Goal: Transaction & Acquisition: Purchase product/service

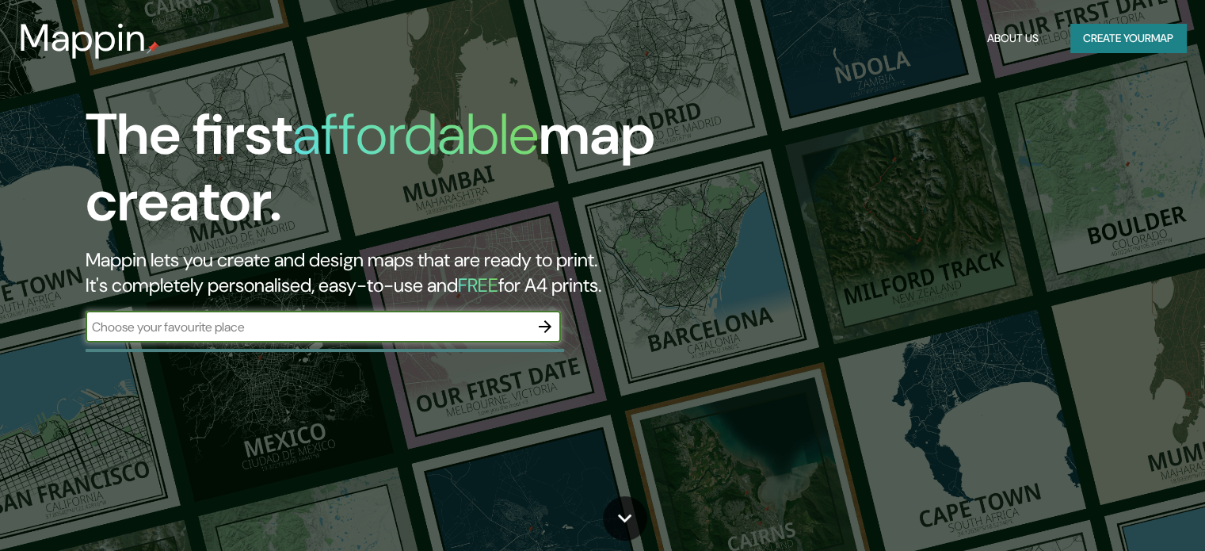
click at [296, 332] on input "text" at bounding box center [308, 327] width 444 height 18
type input "araguaína"
click at [548, 325] on icon "button" at bounding box center [545, 326] width 13 height 13
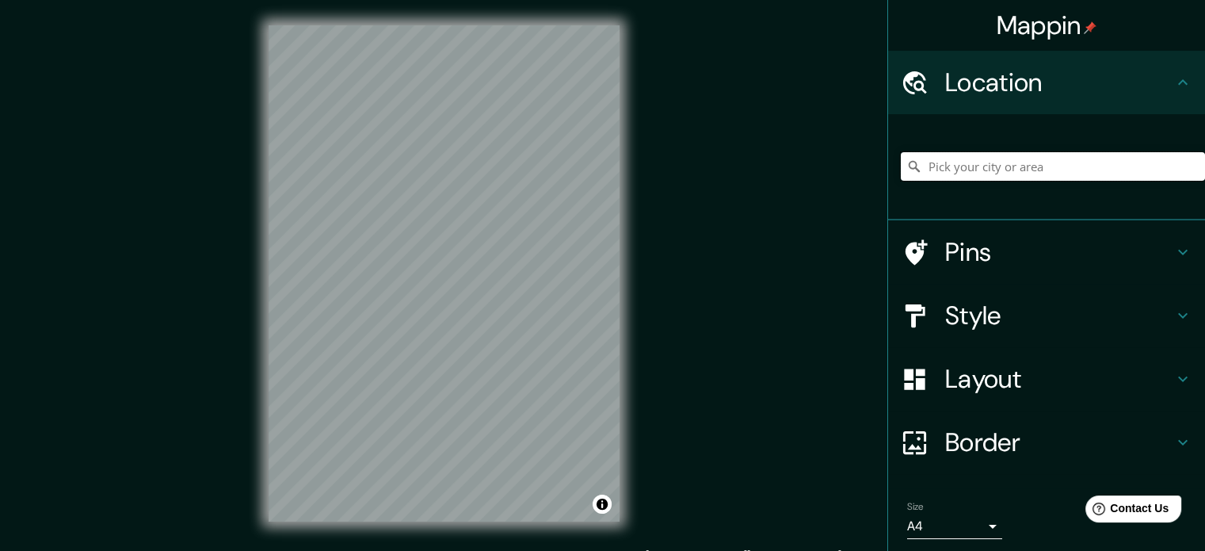
click at [1002, 167] on input "Pick your city or area" at bounding box center [1053, 166] width 304 height 29
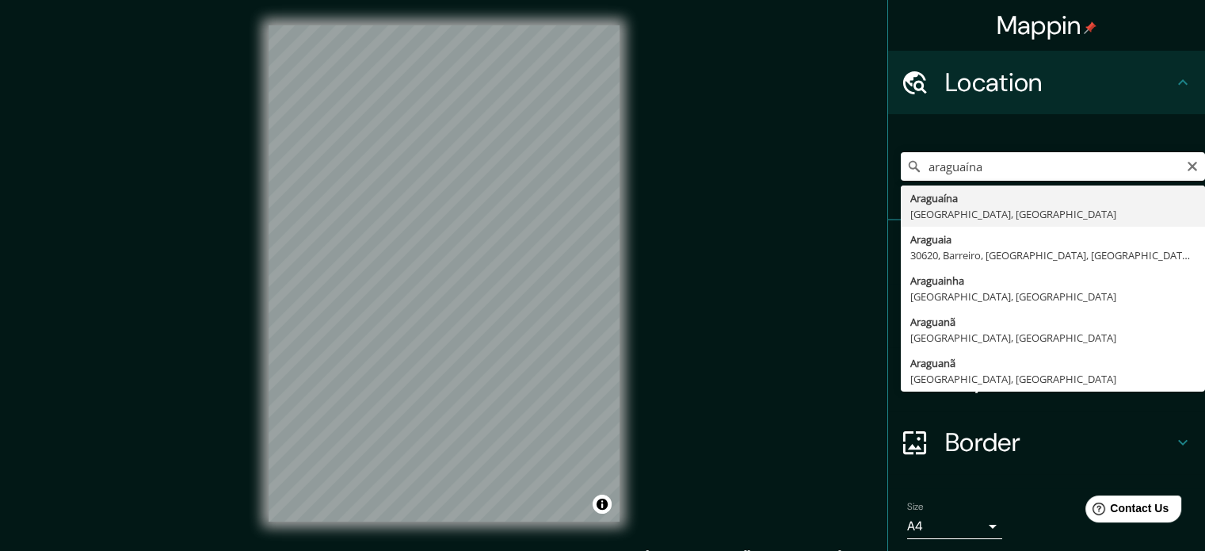
type input "Araguaína, [GEOGRAPHIC_DATA], [GEOGRAPHIC_DATA]"
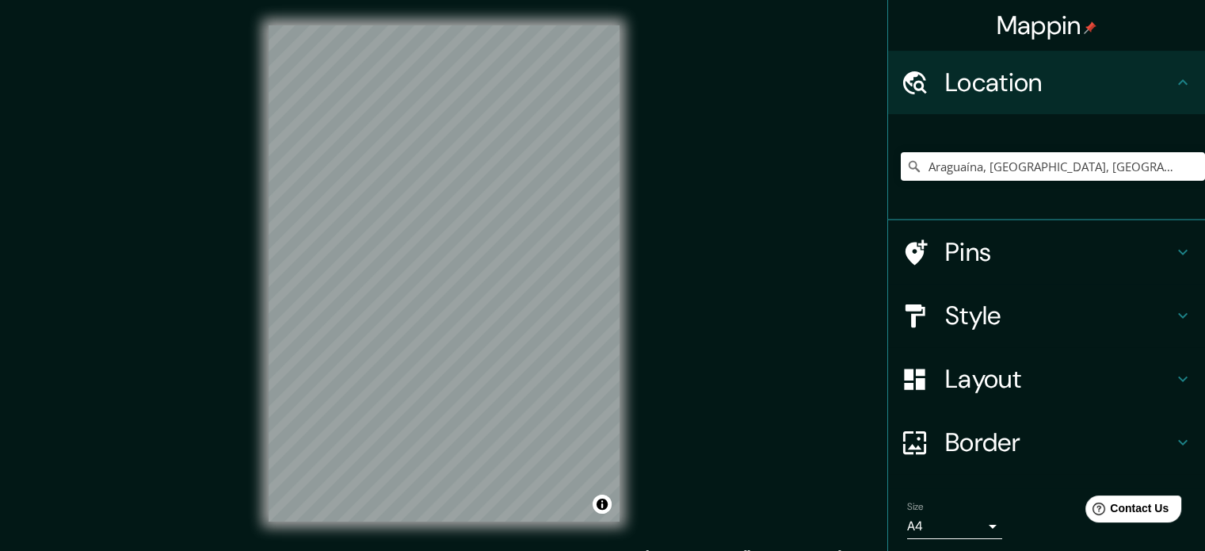
click at [1181, 311] on div "Style" at bounding box center [1046, 315] width 317 height 63
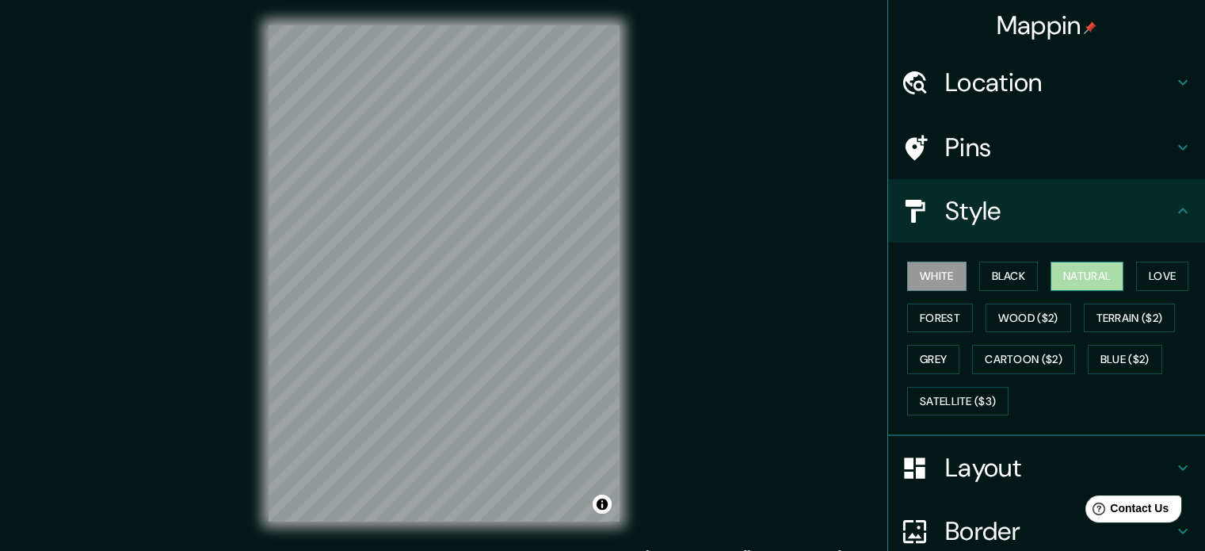
click at [1065, 272] on button "Natural" at bounding box center [1087, 275] width 73 height 29
click at [1144, 269] on button "Love" at bounding box center [1162, 275] width 52 height 29
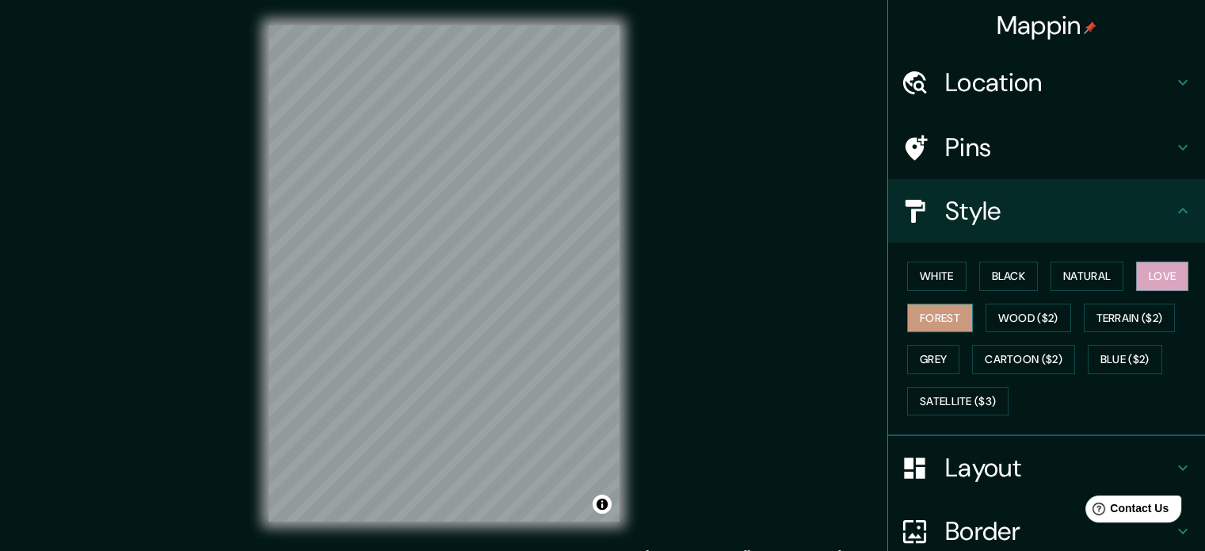
click at [911, 319] on button "Forest" at bounding box center [940, 317] width 66 height 29
click at [949, 272] on button "White" at bounding box center [936, 275] width 59 height 29
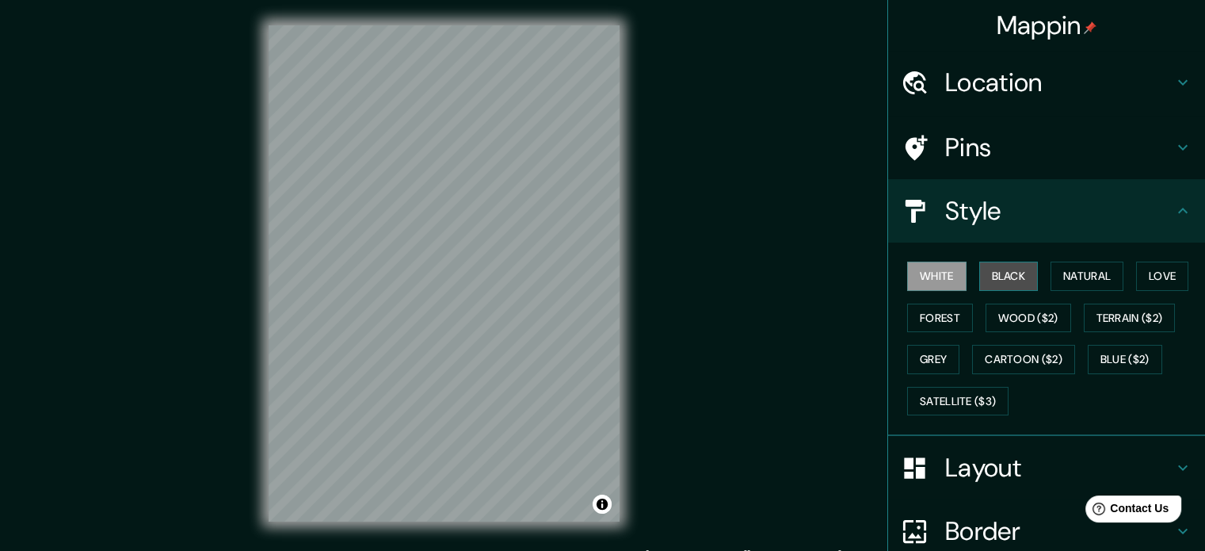
click at [992, 275] on button "Black" at bounding box center [1008, 275] width 59 height 29
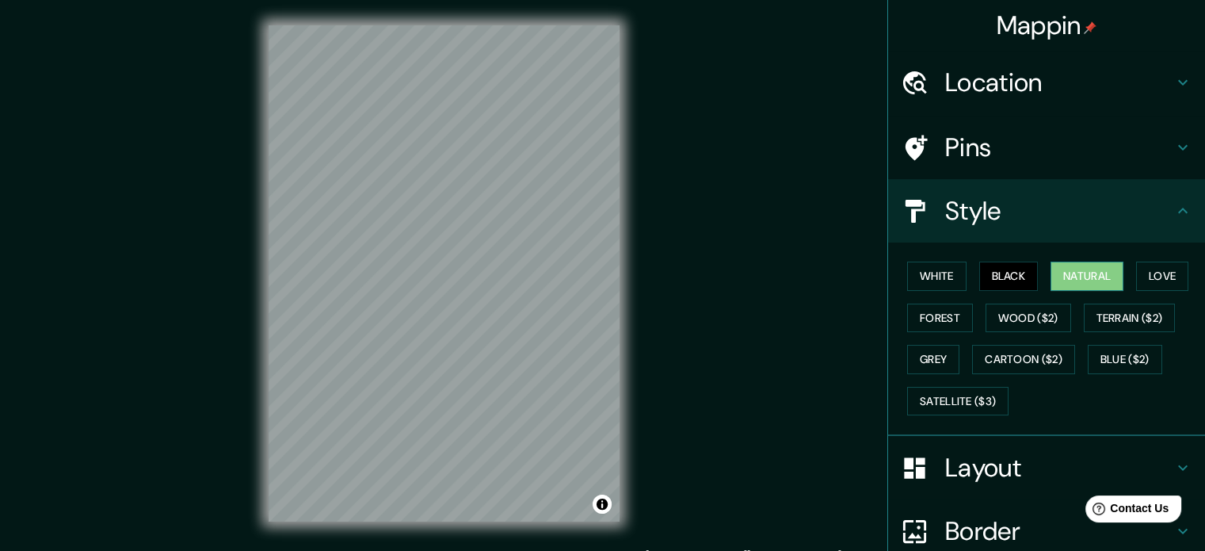
click at [1051, 277] on button "Natural" at bounding box center [1087, 275] width 73 height 29
click at [1155, 272] on button "Love" at bounding box center [1162, 275] width 52 height 29
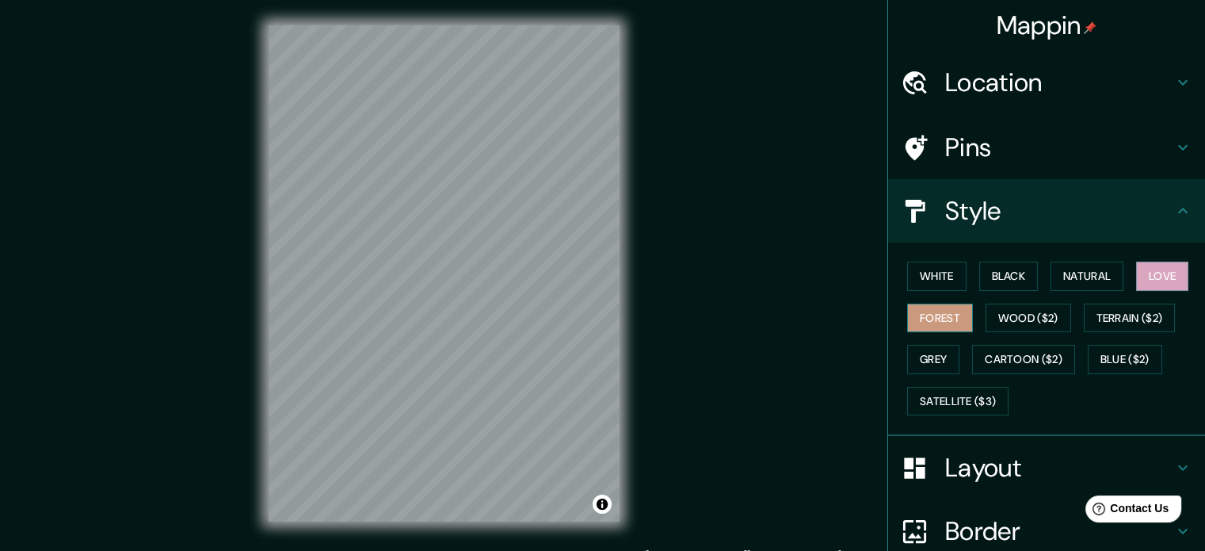
click at [941, 315] on button "Forest" at bounding box center [940, 317] width 66 height 29
click at [1174, 77] on icon at bounding box center [1183, 82] width 19 height 19
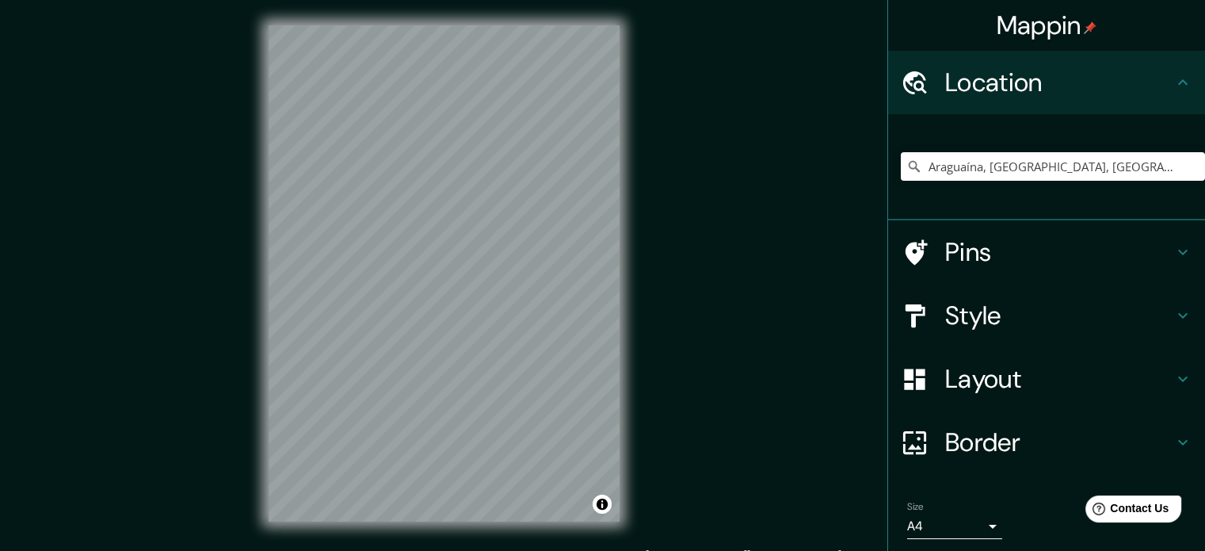
scroll to position [21, 0]
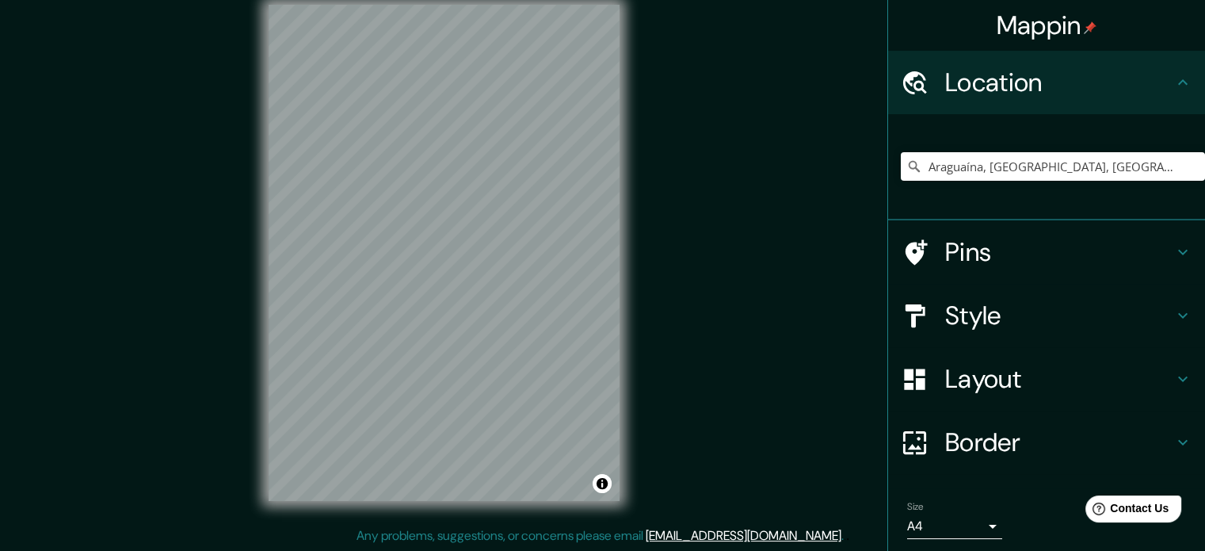
click at [1174, 372] on icon at bounding box center [1183, 378] width 19 height 19
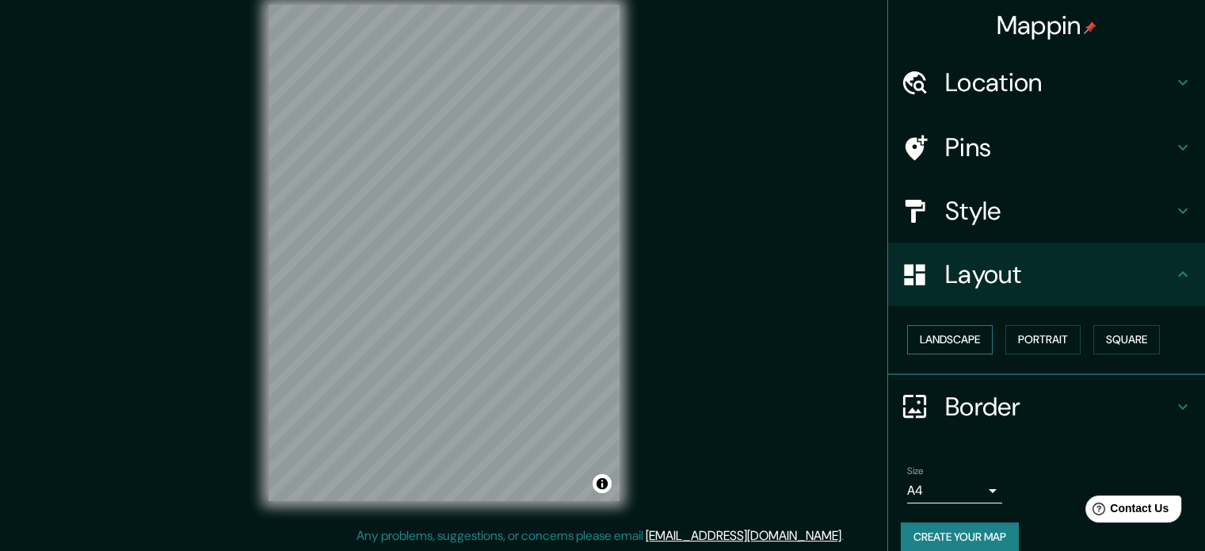
click at [966, 342] on button "Landscape" at bounding box center [950, 339] width 86 height 29
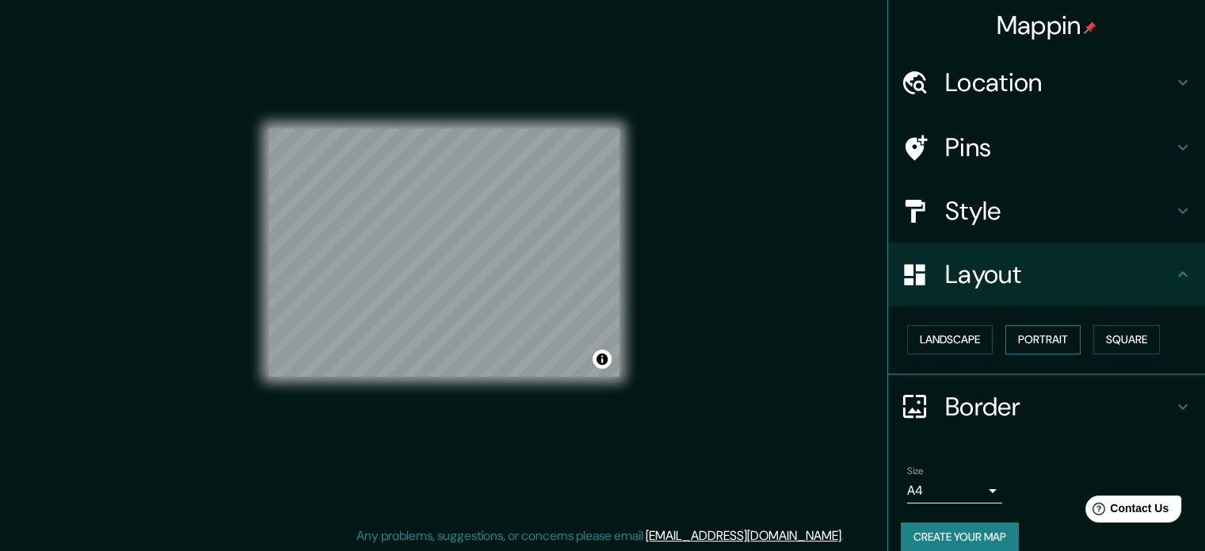
click at [1014, 339] on button "Portrait" at bounding box center [1043, 339] width 75 height 29
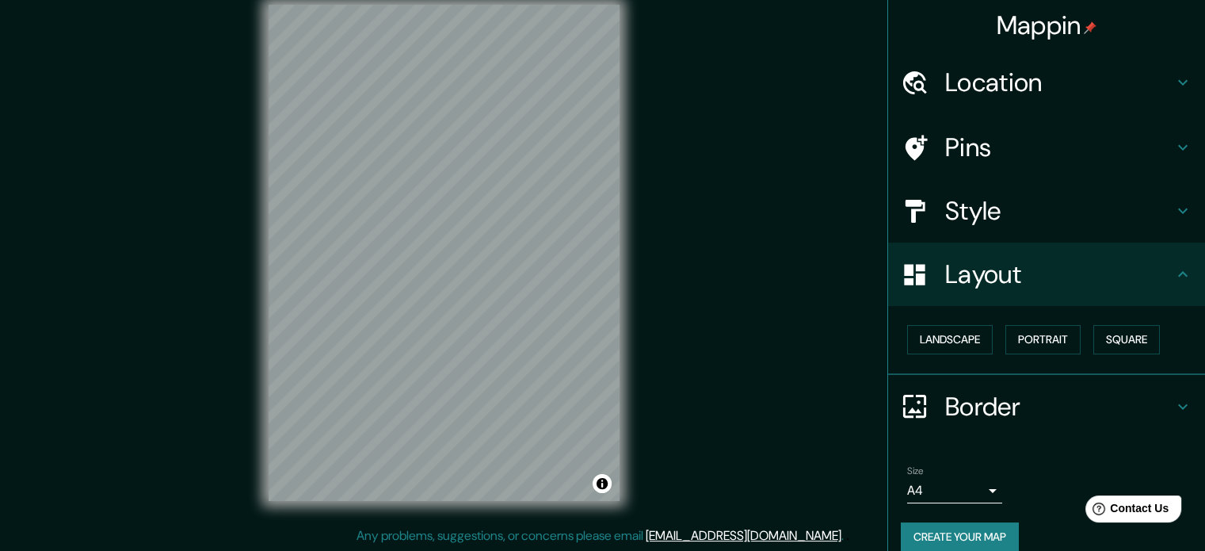
click at [1131, 391] on h4 "Border" at bounding box center [1059, 407] width 228 height 32
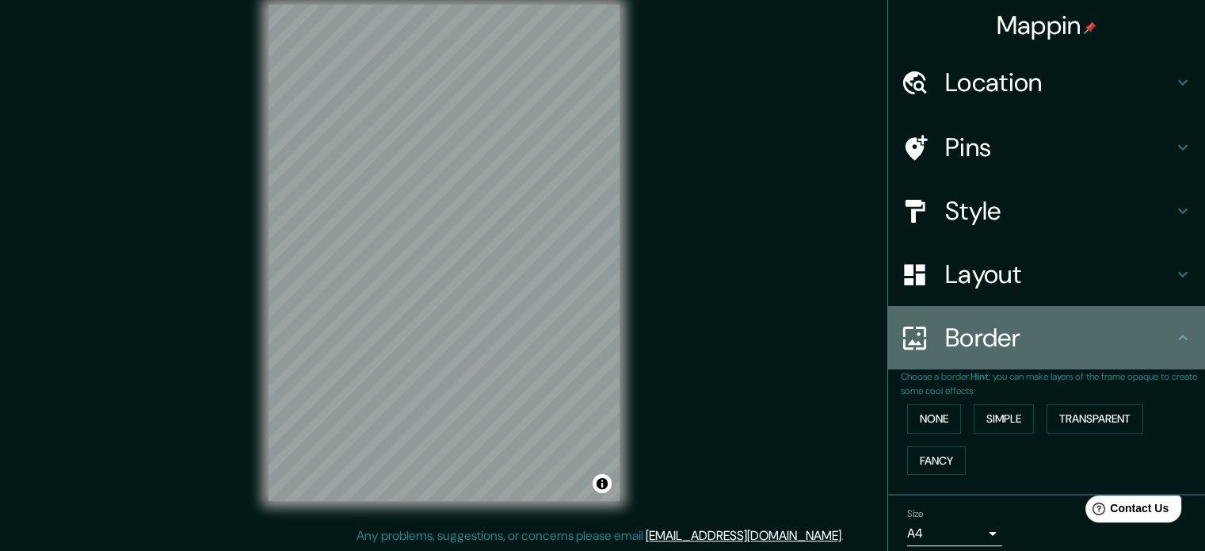
click at [1154, 361] on div "Border" at bounding box center [1046, 337] width 317 height 63
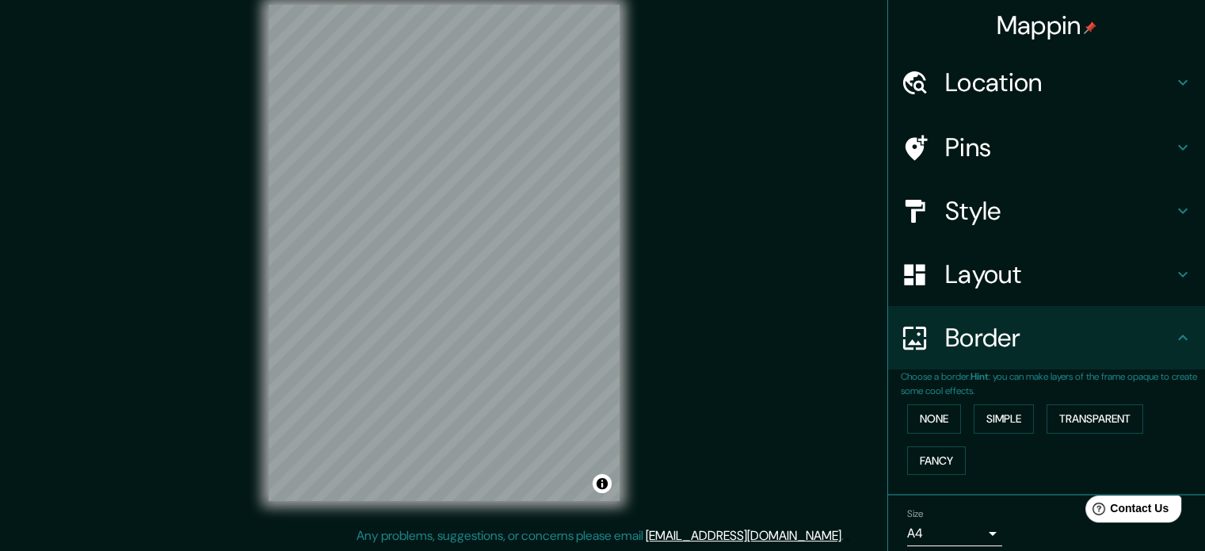
click at [1174, 206] on icon at bounding box center [1183, 210] width 19 height 19
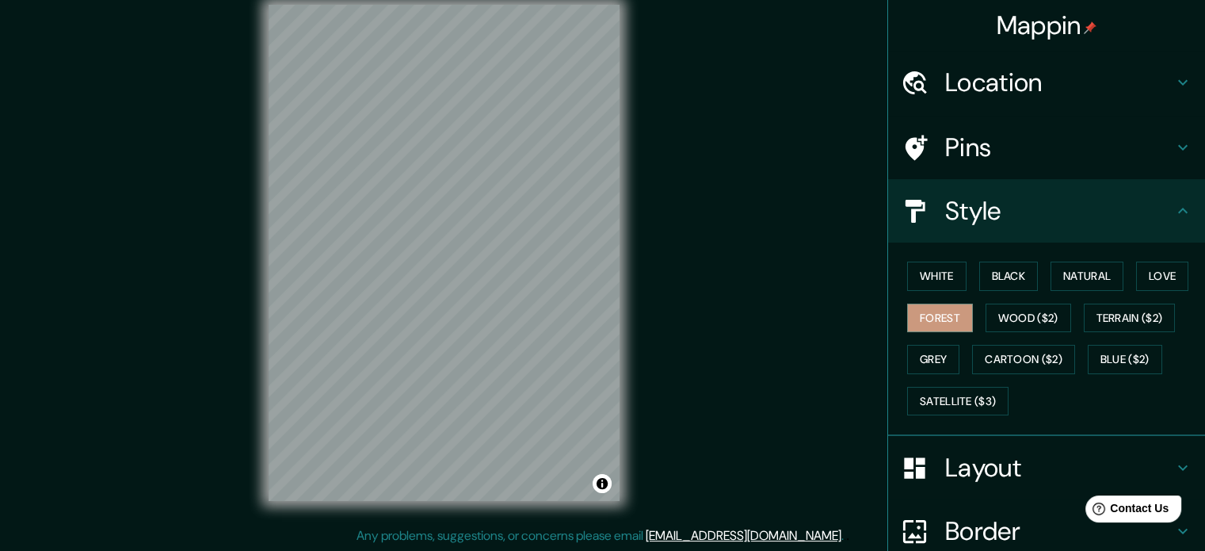
click at [1019, 342] on div "White Black Natural Love Forest Wood ($2) Terrain ($2) Grey Cartoon ($2) Blue (…" at bounding box center [1053, 338] width 304 height 166
click at [922, 361] on button "Grey" at bounding box center [933, 359] width 52 height 29
click at [937, 275] on button "White" at bounding box center [936, 275] width 59 height 29
click at [941, 307] on button "Forest" at bounding box center [940, 317] width 66 height 29
click at [992, 273] on button "Black" at bounding box center [1008, 275] width 59 height 29
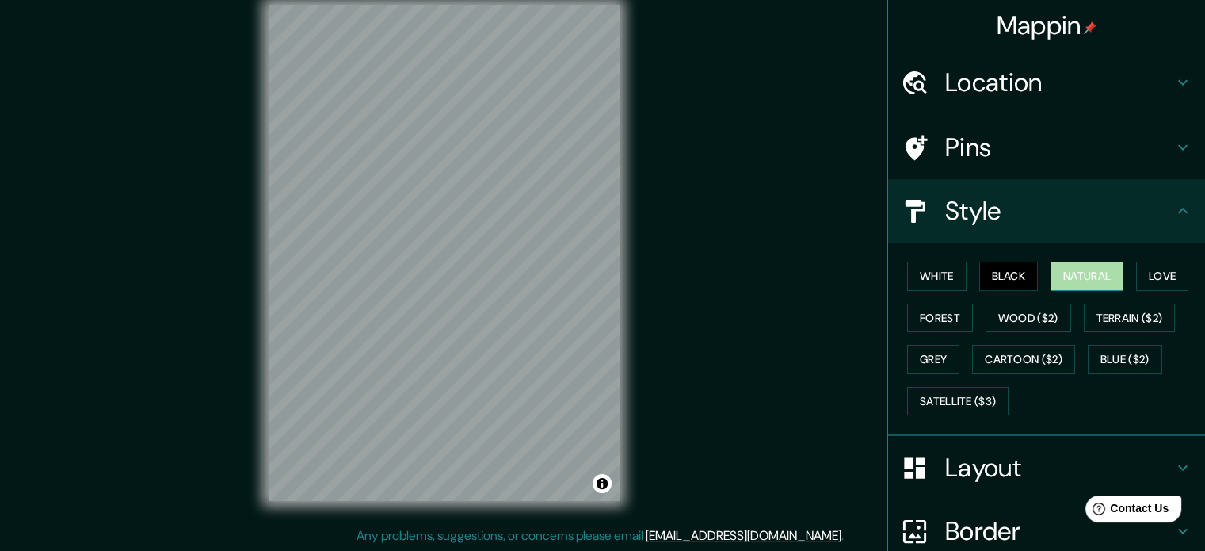
click at [1071, 268] on button "Natural" at bounding box center [1087, 275] width 73 height 29
click at [1166, 265] on button "Love" at bounding box center [1162, 275] width 52 height 29
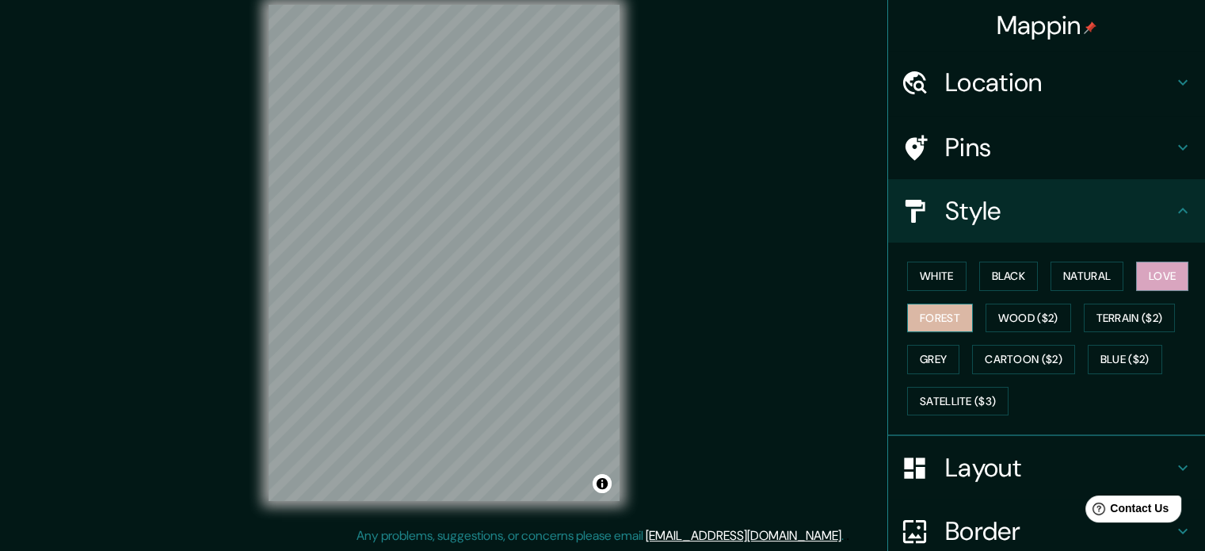
click at [954, 307] on button "Forest" at bounding box center [940, 317] width 66 height 29
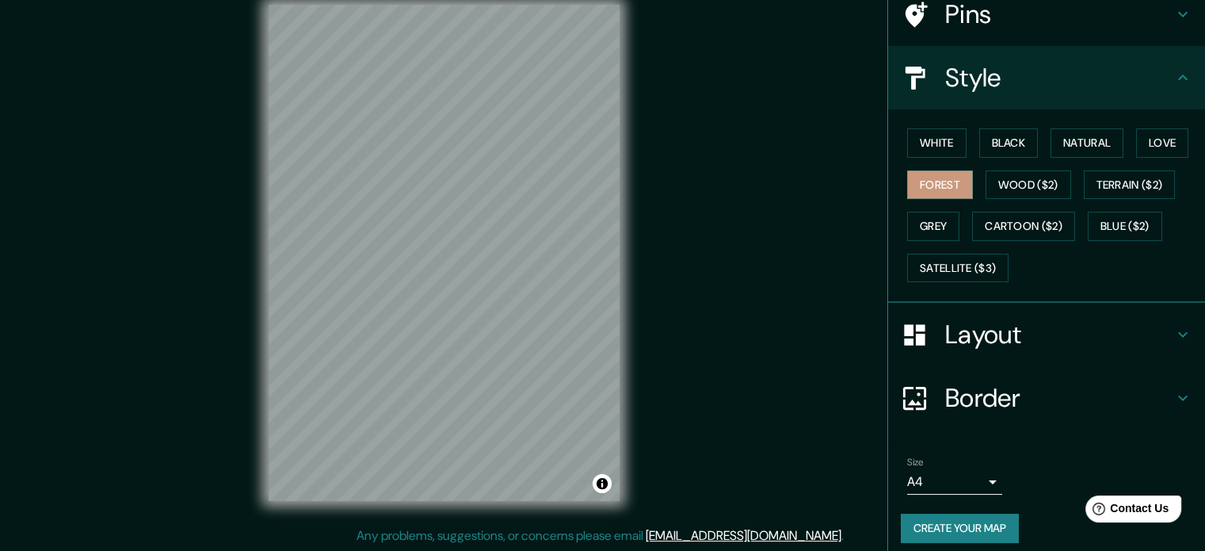
scroll to position [141, 0]
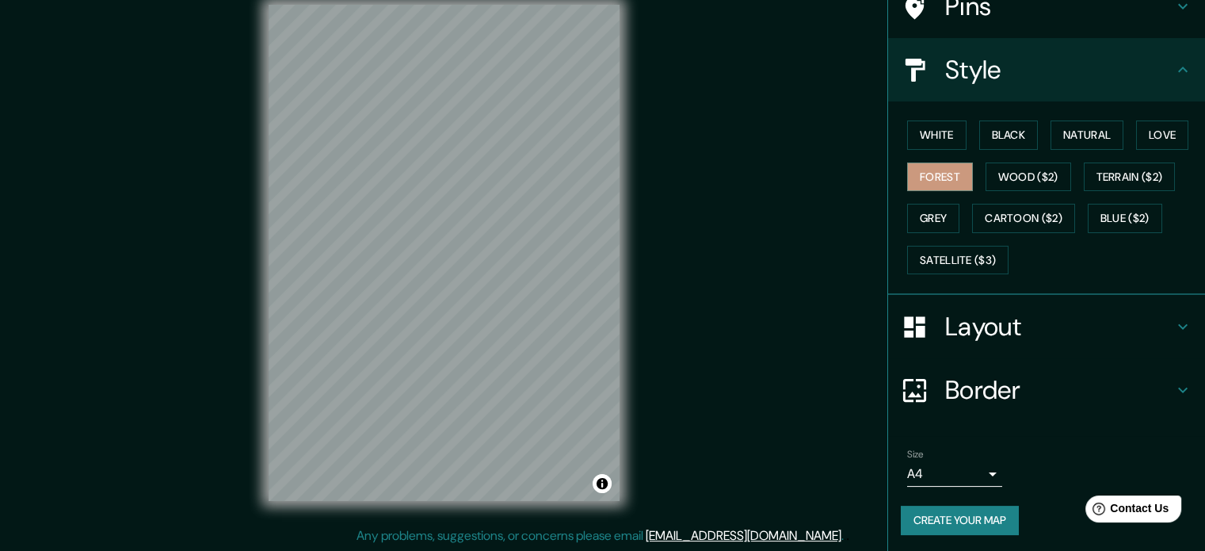
click at [973, 520] on button "Create your map" at bounding box center [960, 520] width 118 height 29
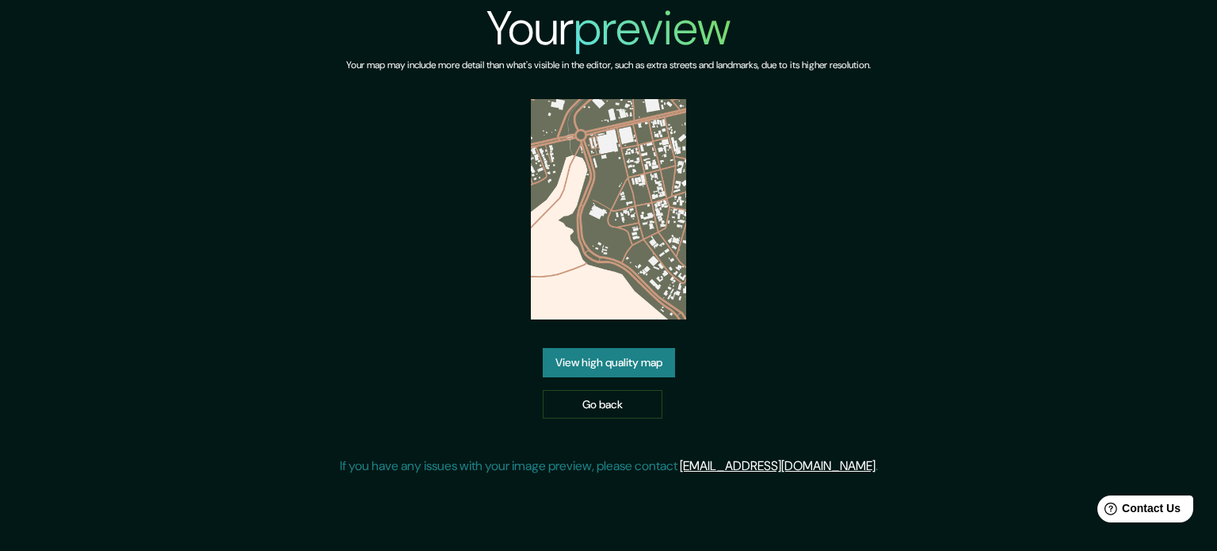
click at [639, 365] on link "View high quality map" at bounding box center [609, 362] width 132 height 29
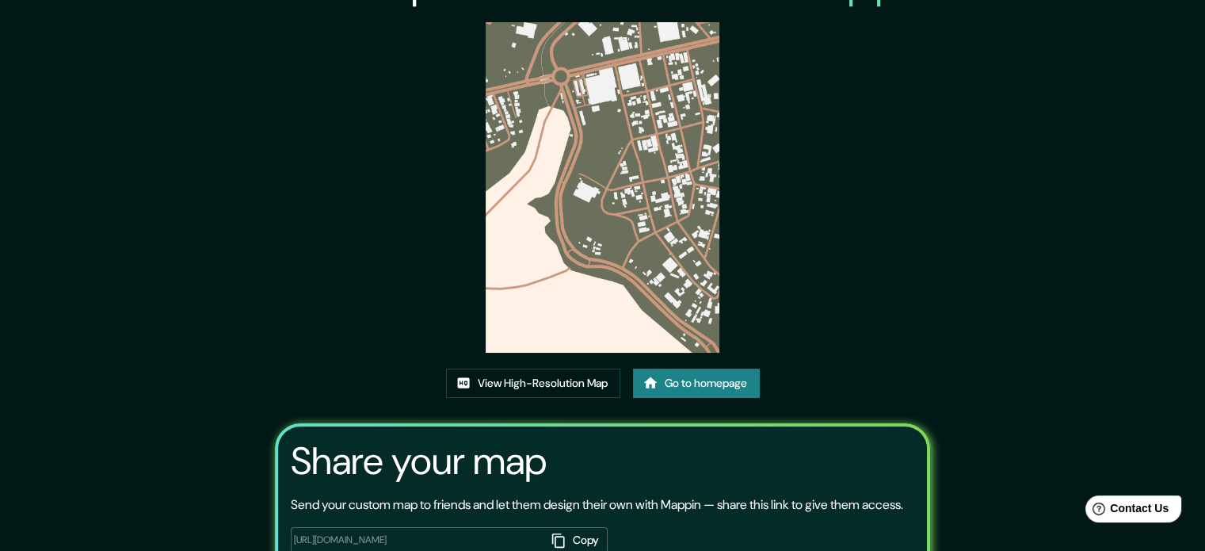
scroll to position [17, 0]
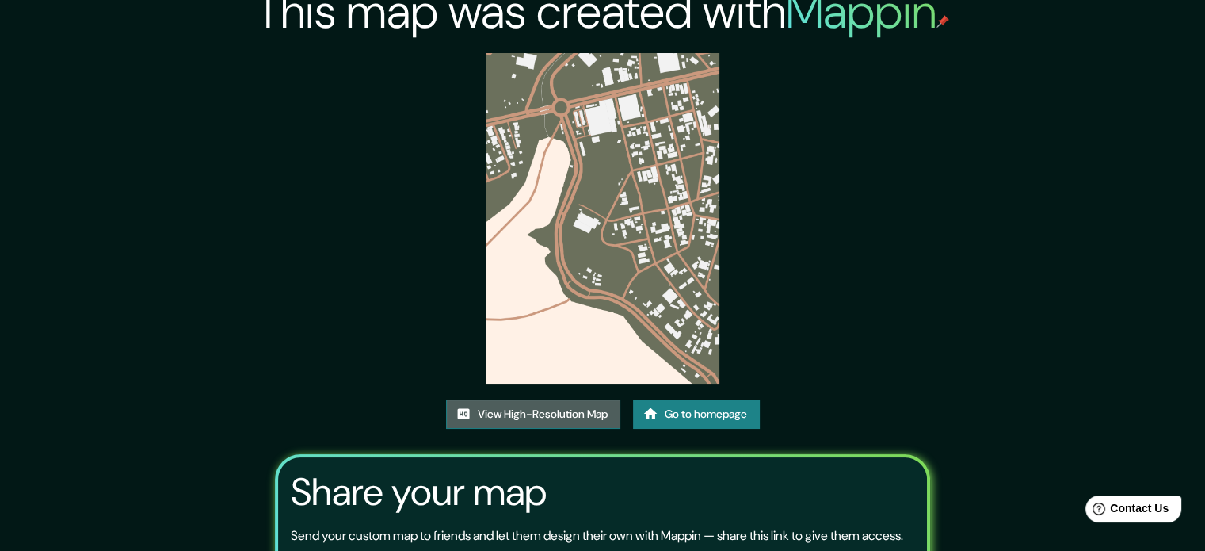
click at [559, 414] on link "View High-Resolution Map" at bounding box center [533, 413] width 174 height 29
